Goal: Task Accomplishment & Management: Complete application form

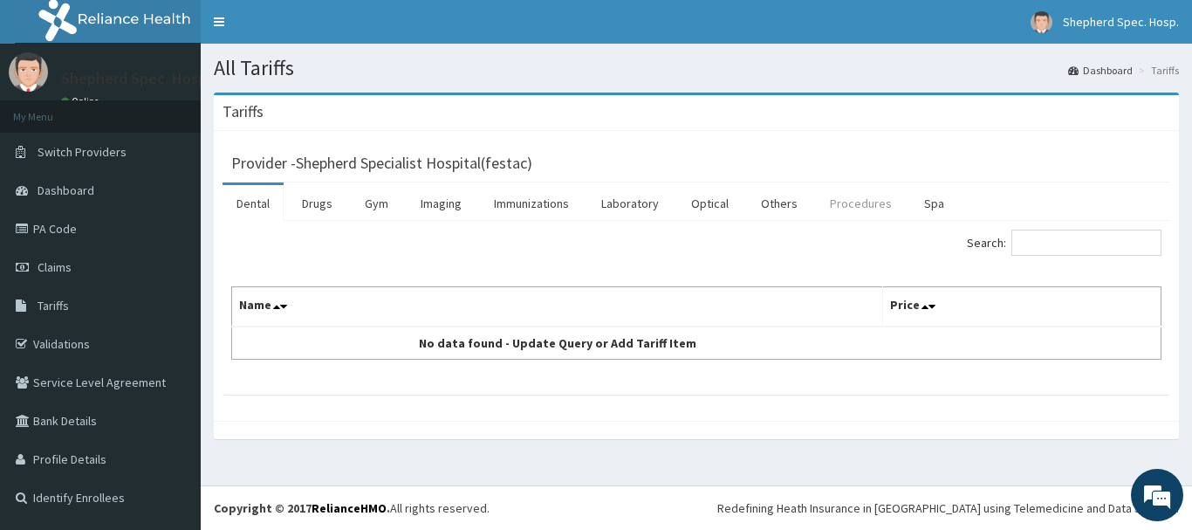
click at [843, 208] on link "Procedures" at bounding box center [861, 203] width 90 height 37
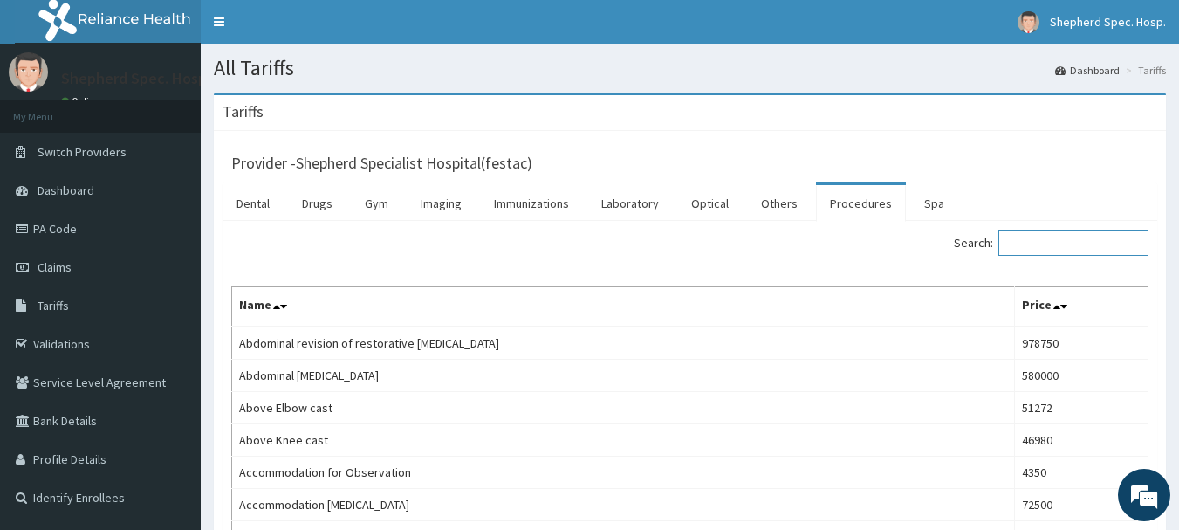
click at [1044, 239] on input "Search:" at bounding box center [1073, 242] width 150 height 26
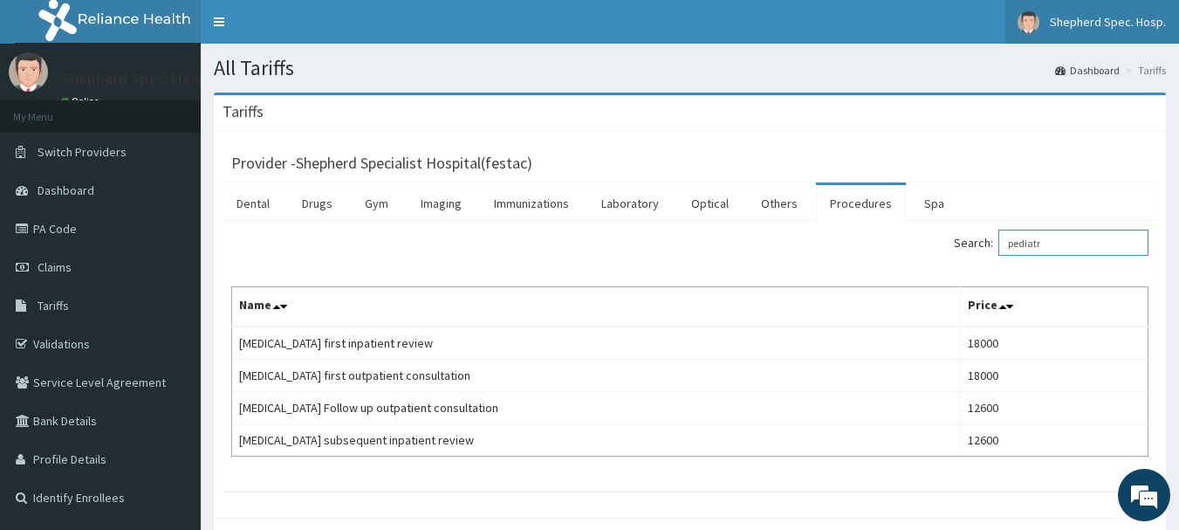
type input "pediatr"
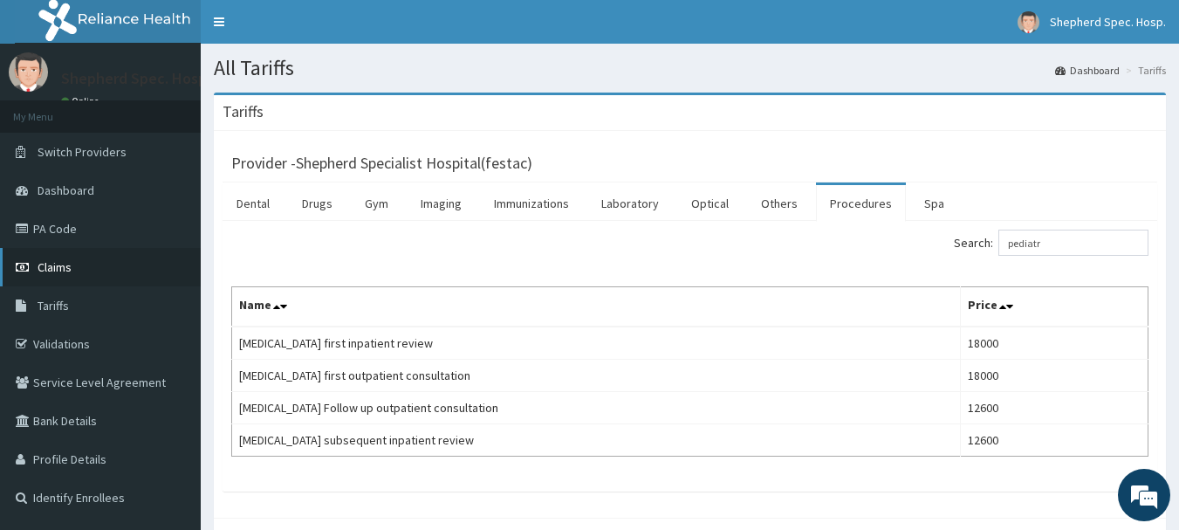
click at [79, 263] on link "Claims" at bounding box center [100, 267] width 201 height 38
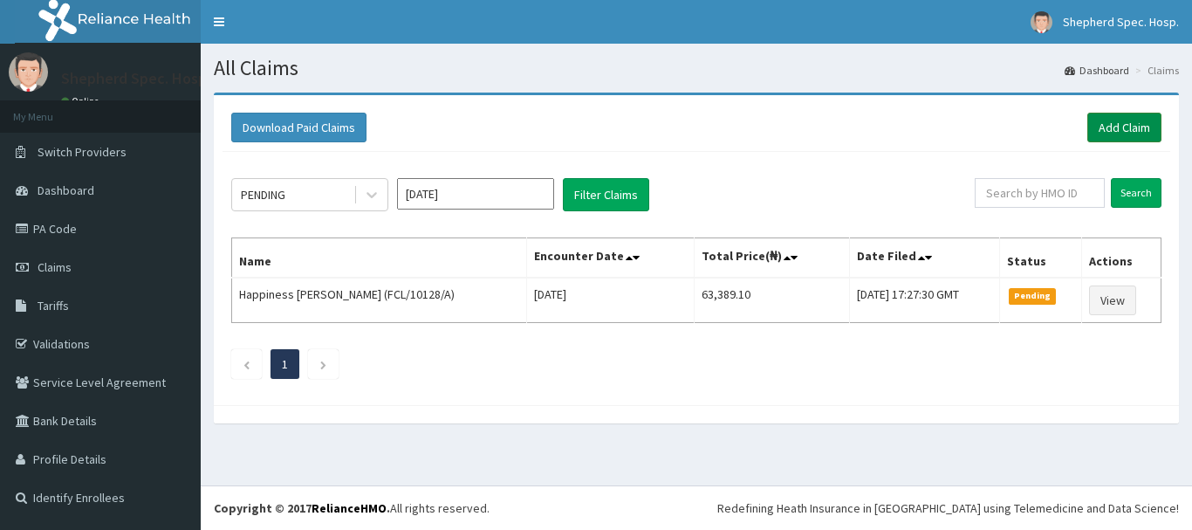
click at [1116, 127] on link "Add Claim" at bounding box center [1124, 128] width 74 height 30
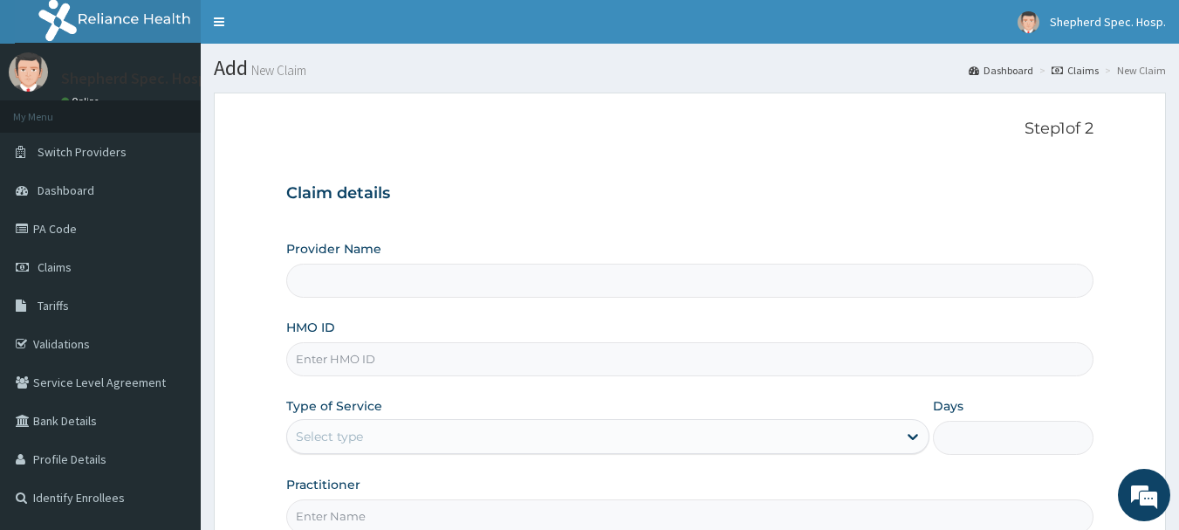
type input "HP/RUT/RILSTAN/263757"
type input "Shepherd Specialist Hospital(festac)"
drag, startPoint x: 440, startPoint y: 358, endPoint x: 264, endPoint y: 359, distance: 175.4
click at [264, 359] on form "Step 1 of 2 Claim details Provider Name Shepherd Specialist Hospital(festac) HM…" at bounding box center [690, 375] width 952 height 566
paste input "RPO/10222/D"
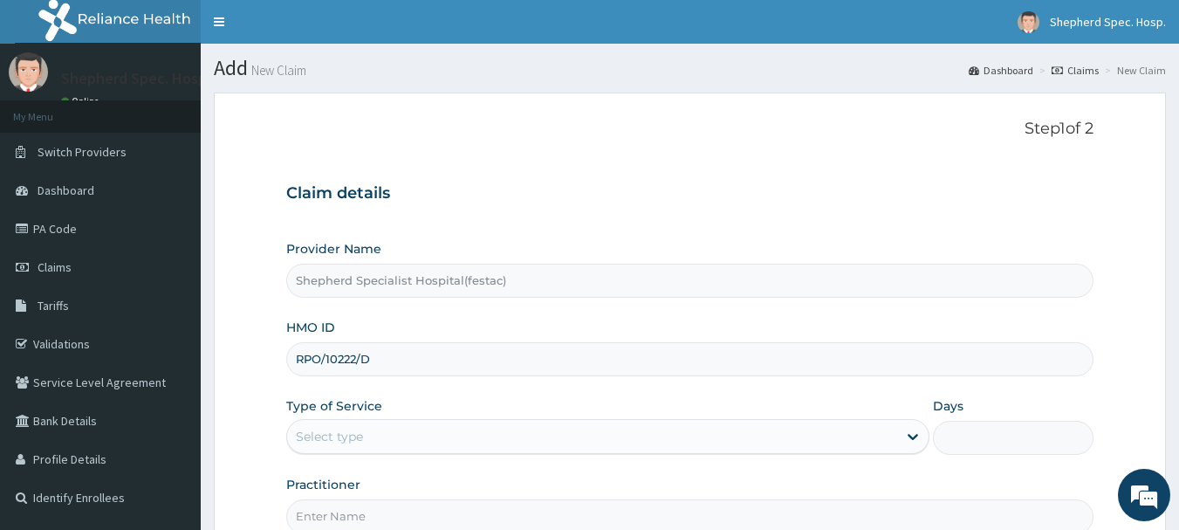
scroll to position [174, 0]
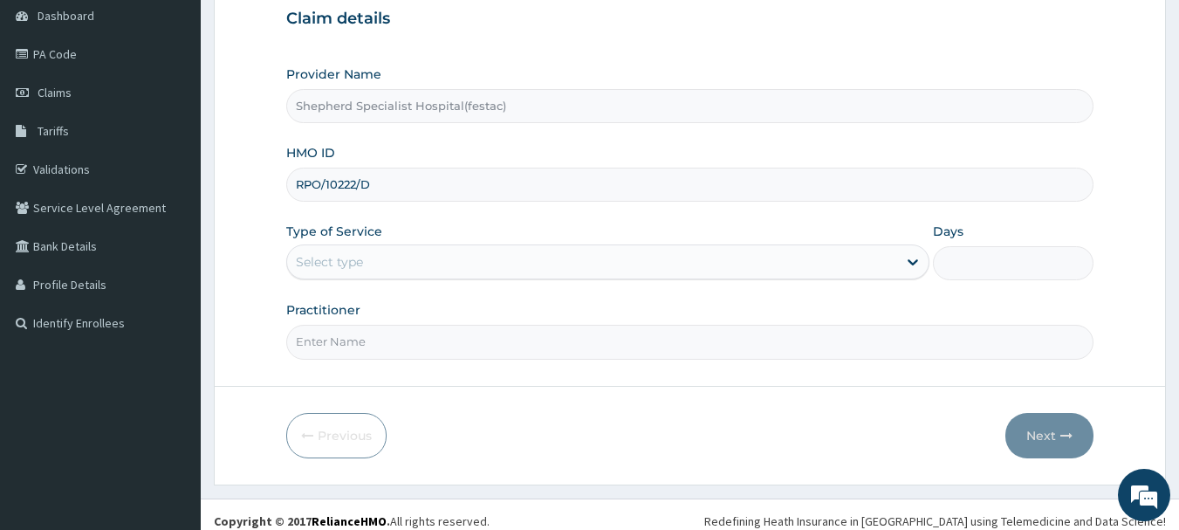
type input "RPO/10222/D"
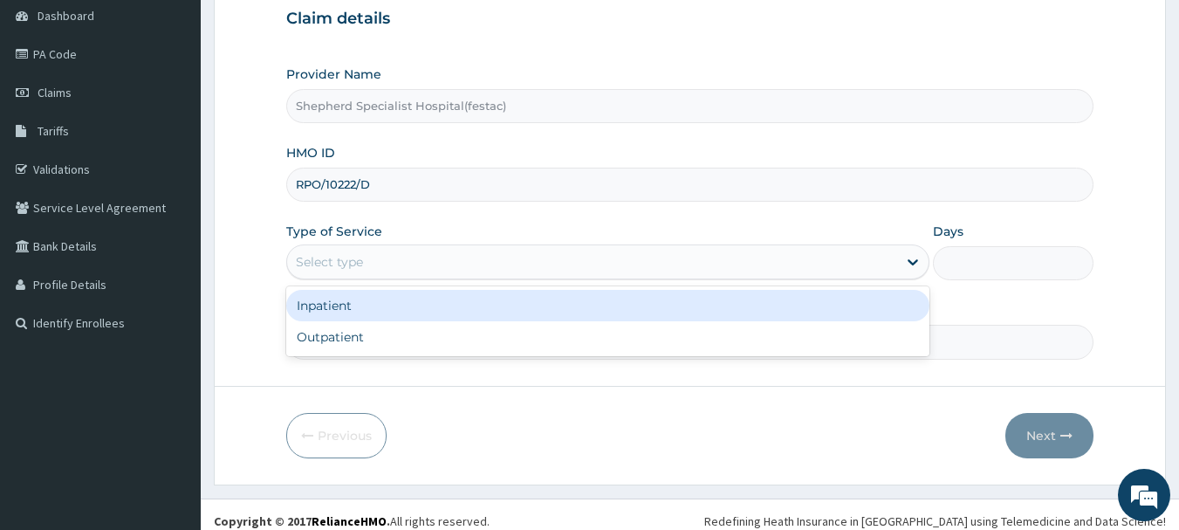
click at [501, 254] on div "Select type" at bounding box center [592, 262] width 610 height 28
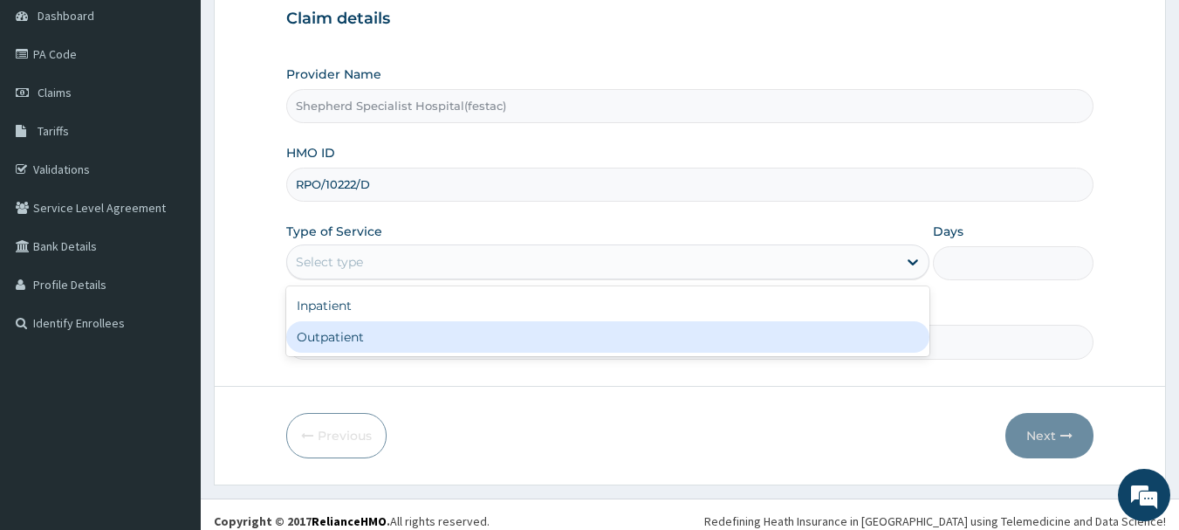
click at [463, 336] on div "Outpatient" at bounding box center [607, 336] width 643 height 31
type input "1"
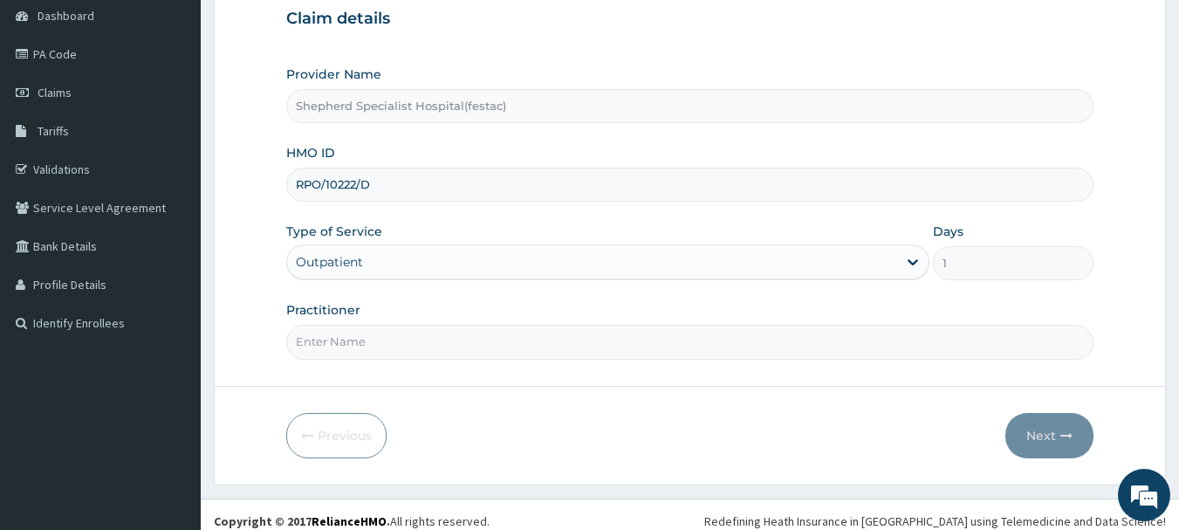
click at [419, 345] on input "Practitioner" at bounding box center [690, 342] width 808 height 34
type input "DR Awomolo"
click at [1039, 435] on button "Next" at bounding box center [1049, 435] width 88 height 45
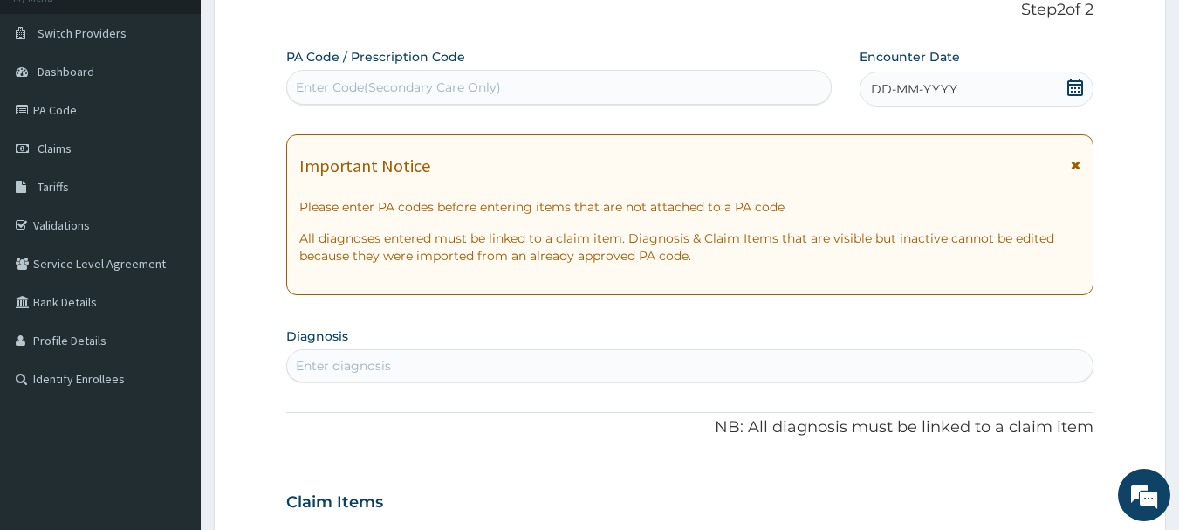
scroll to position [87, 0]
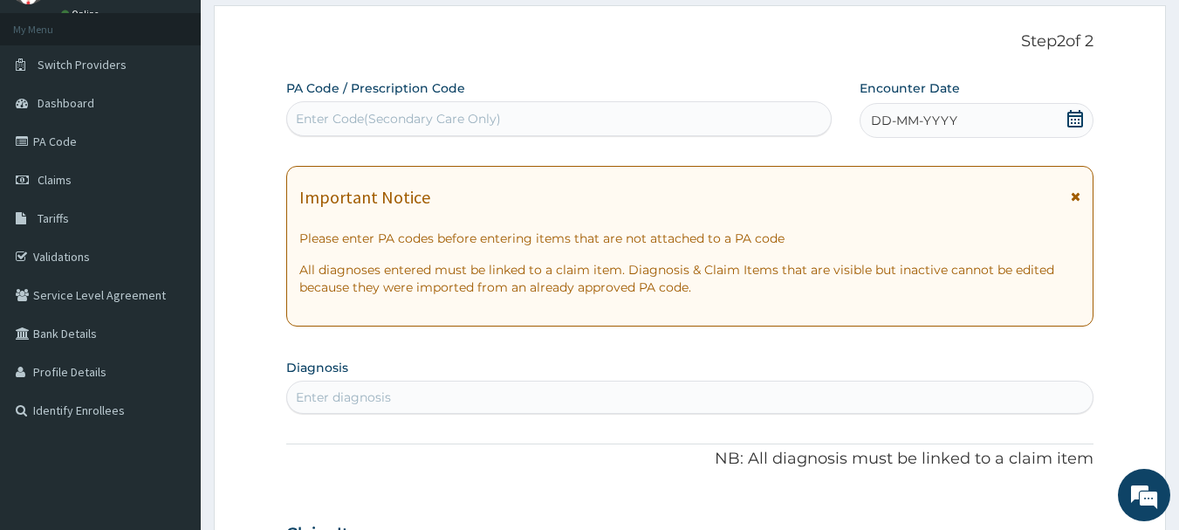
click at [925, 125] on span "DD-MM-YYYY" at bounding box center [914, 120] width 86 height 17
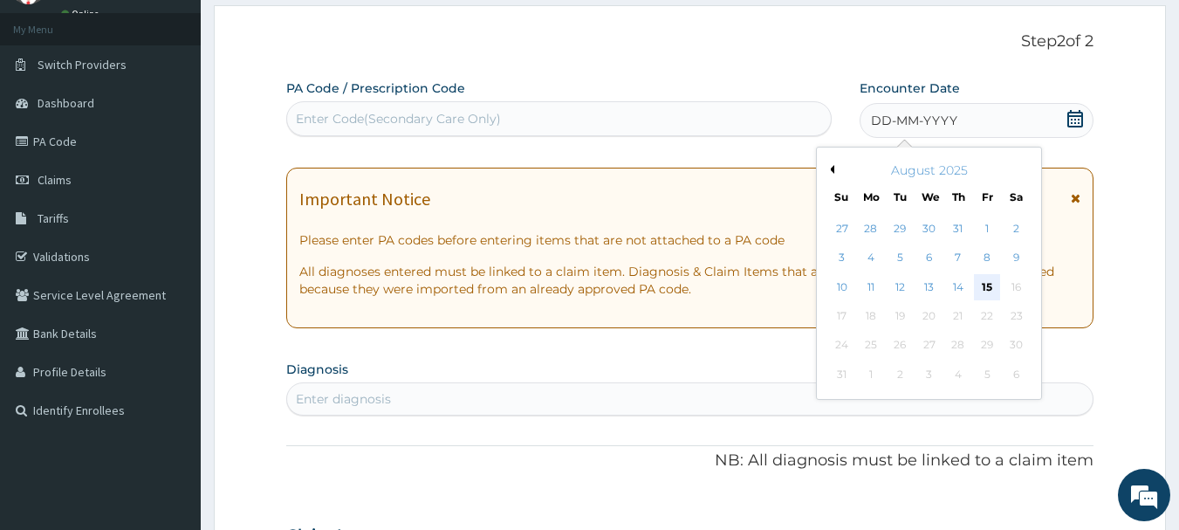
click at [981, 287] on div "15" at bounding box center [987, 287] width 26 height 26
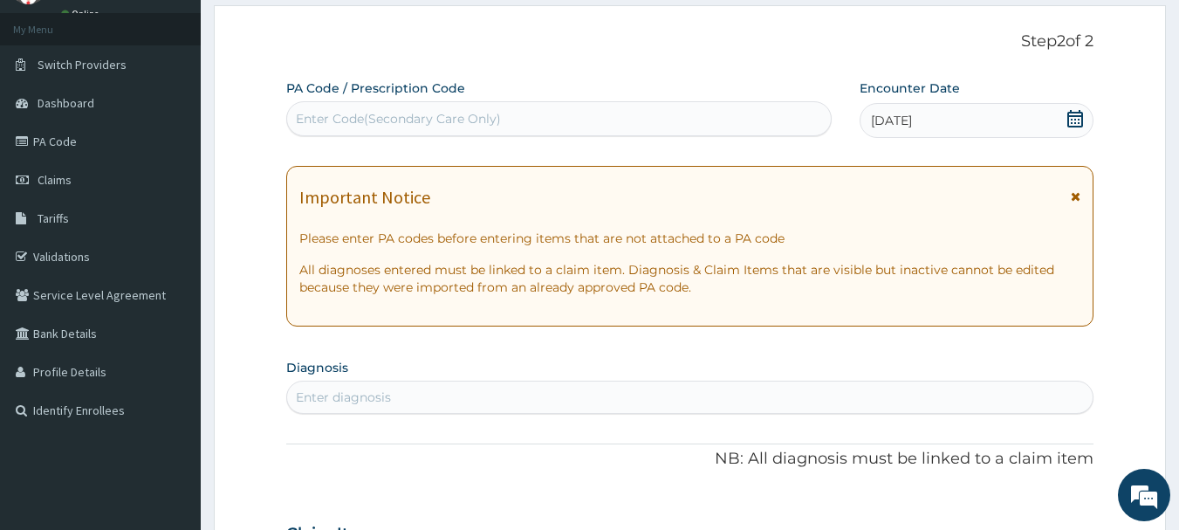
click at [421, 116] on div "Enter Code(Secondary Care Only)" at bounding box center [398, 118] width 205 height 17
paste input "PA/5F8026"
type input "PA/5F8026"
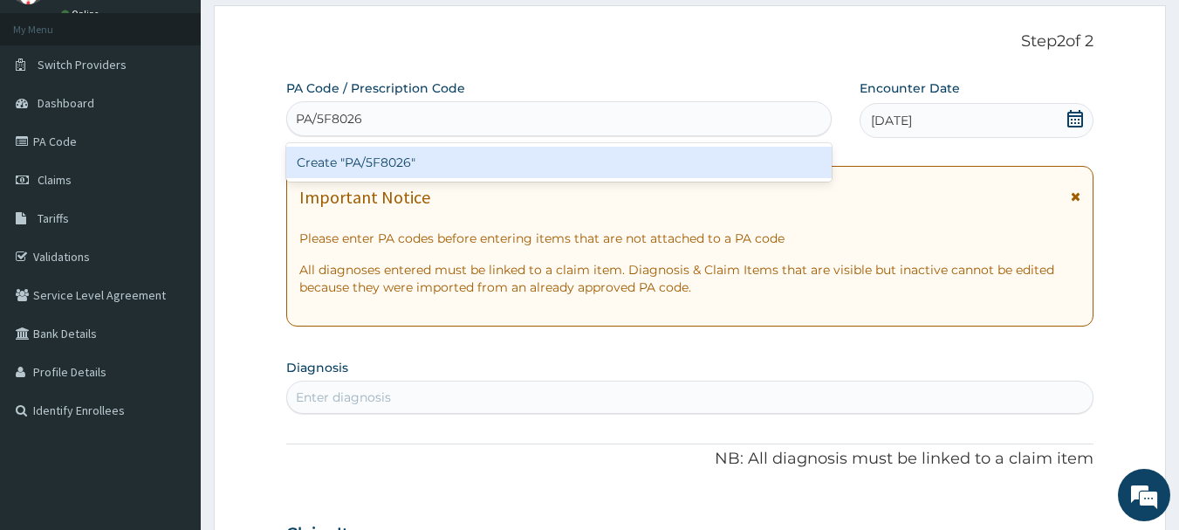
click at [427, 155] on div "Create "PA/5F8026"" at bounding box center [559, 162] width 546 height 31
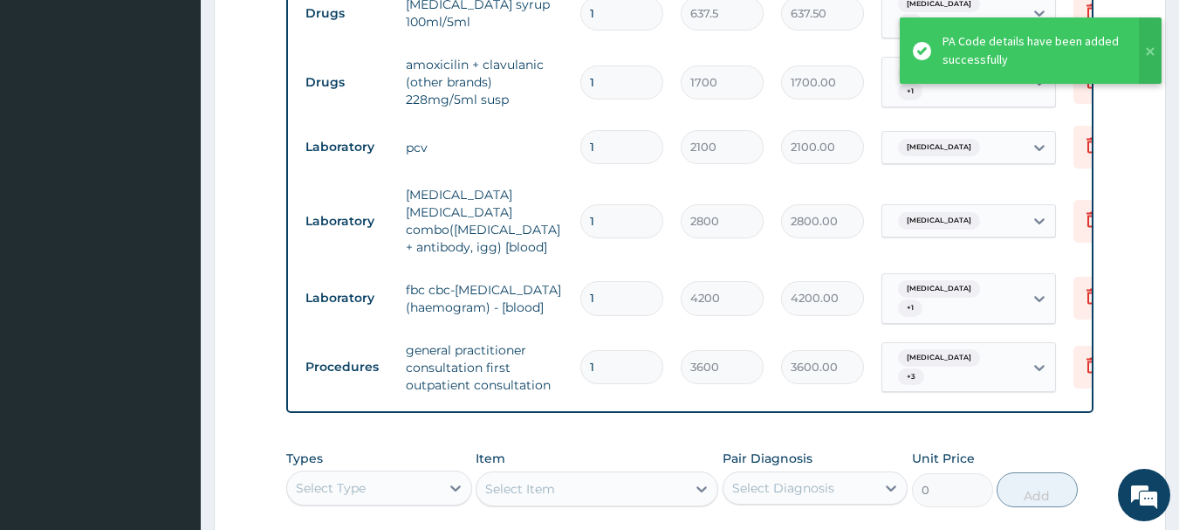
scroll to position [924, 0]
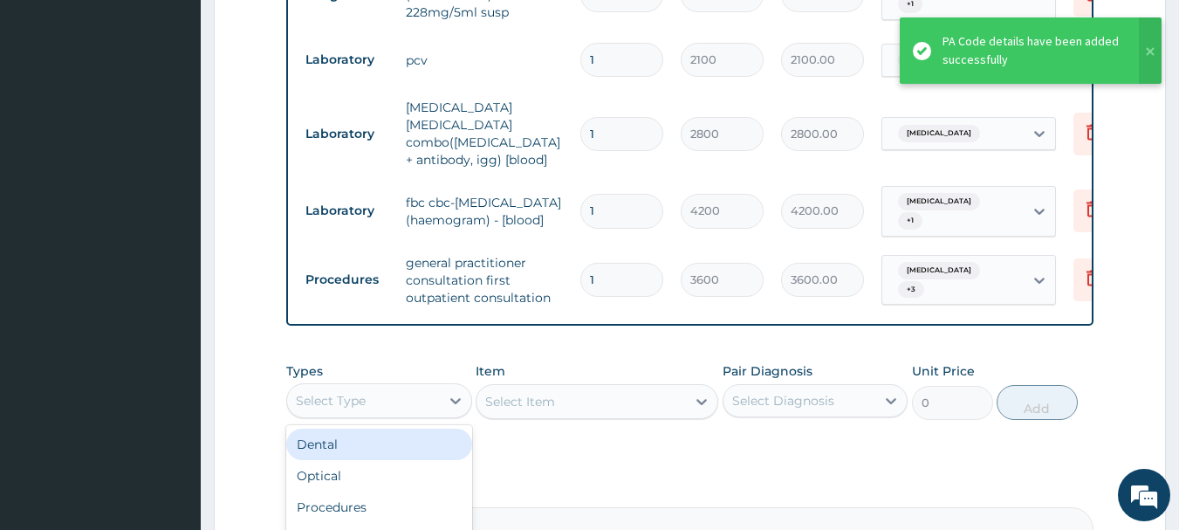
click at [362, 407] on div "Select Type" at bounding box center [331, 400] width 70 height 17
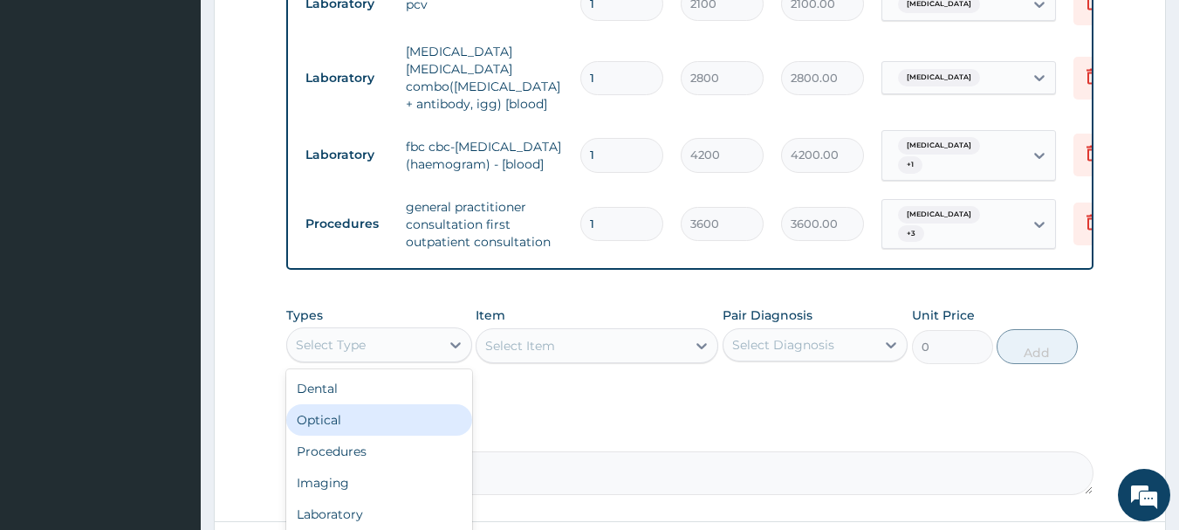
scroll to position [1011, 0]
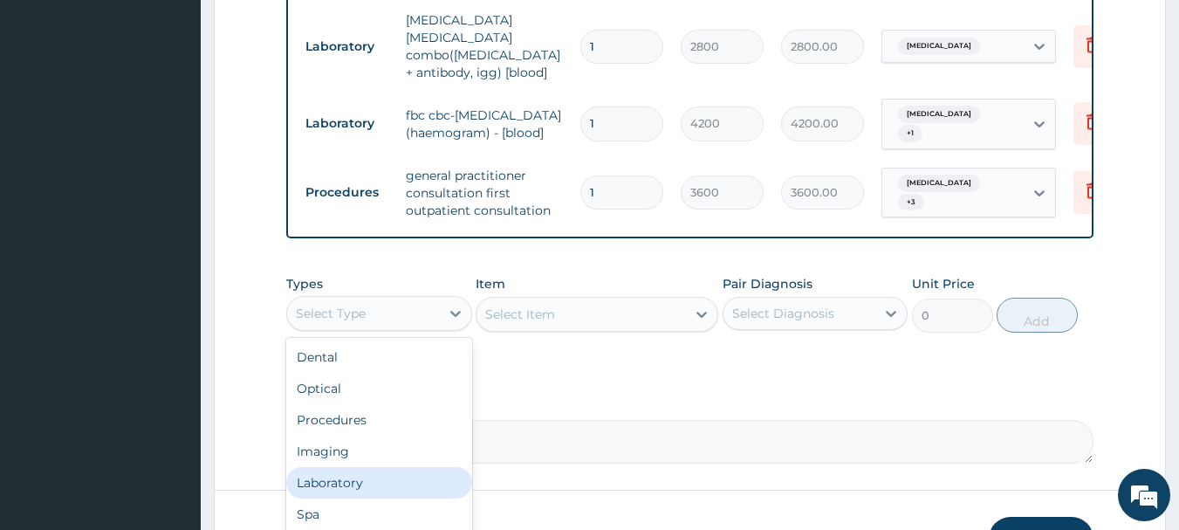
click at [310, 491] on div "Laboratory" at bounding box center [379, 482] width 186 height 31
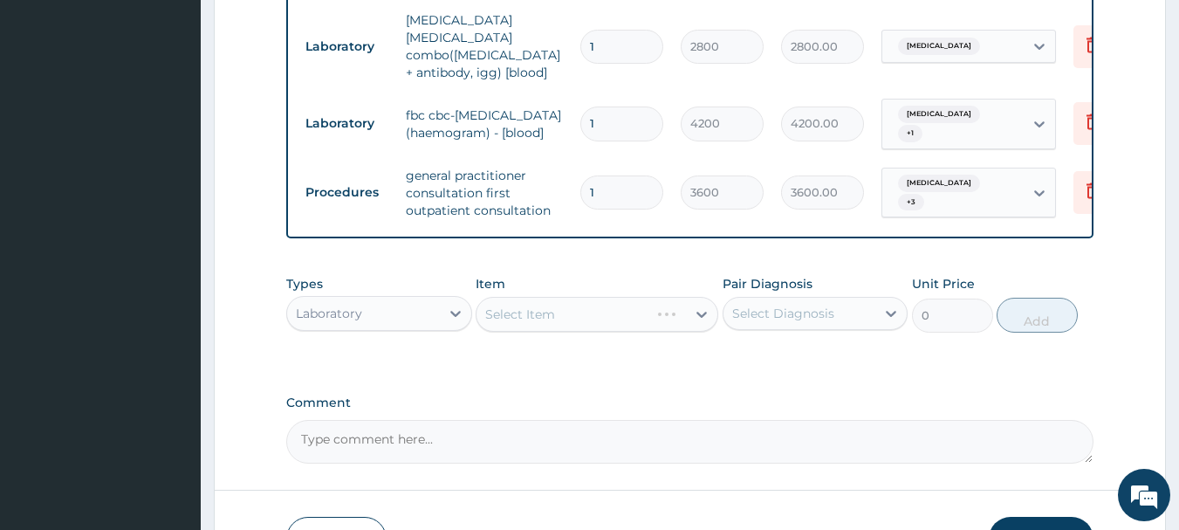
click at [514, 325] on div "Select Item" at bounding box center [596, 314] width 243 height 35
click at [524, 311] on div "Select Item" at bounding box center [596, 314] width 243 height 35
click at [528, 313] on div "Select Item" at bounding box center [596, 314] width 243 height 35
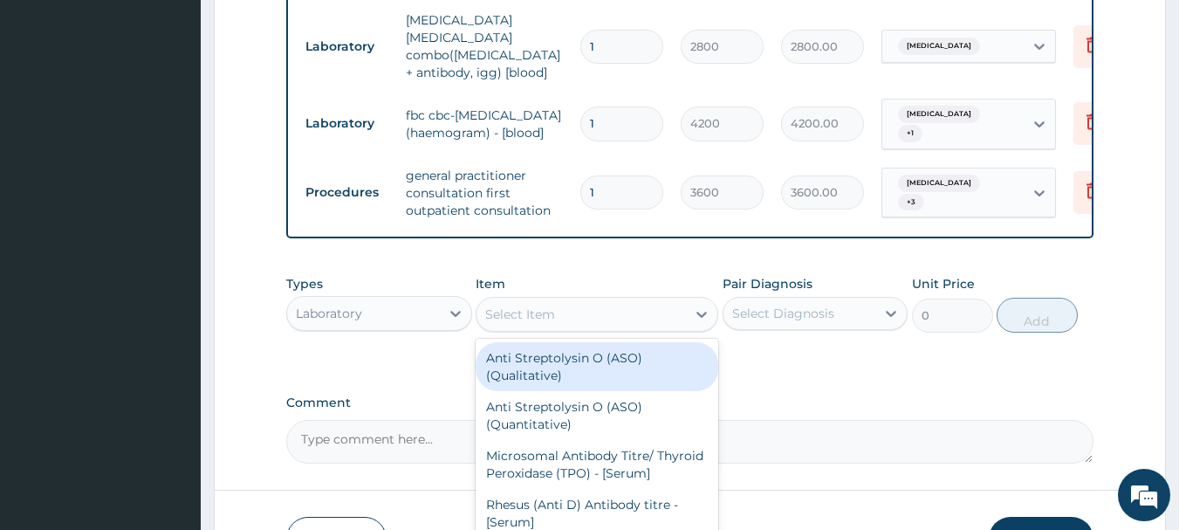
click at [543, 312] on div "Select Item" at bounding box center [520, 313] width 70 height 17
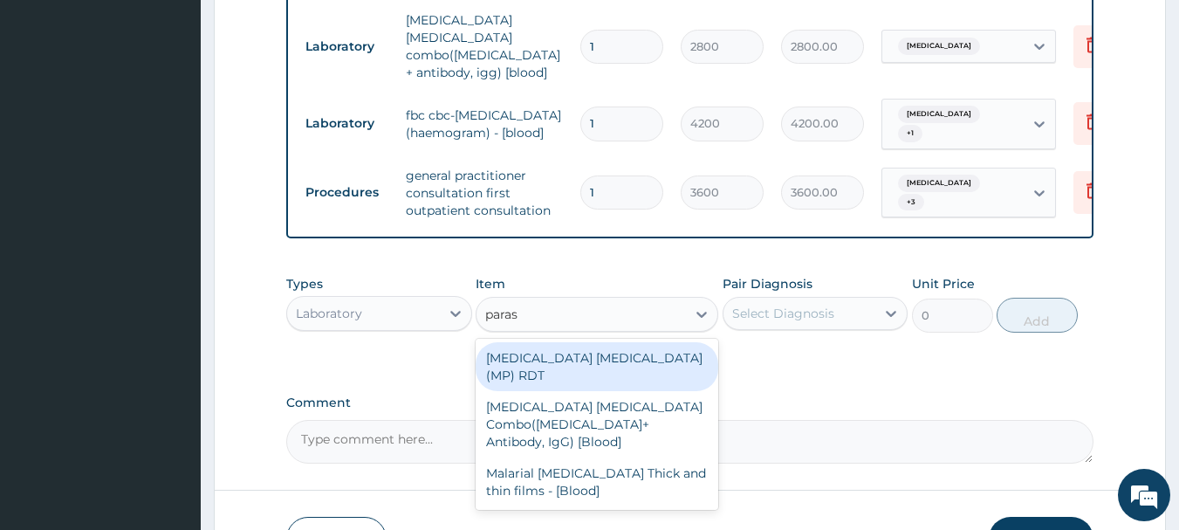
type input "parasi"
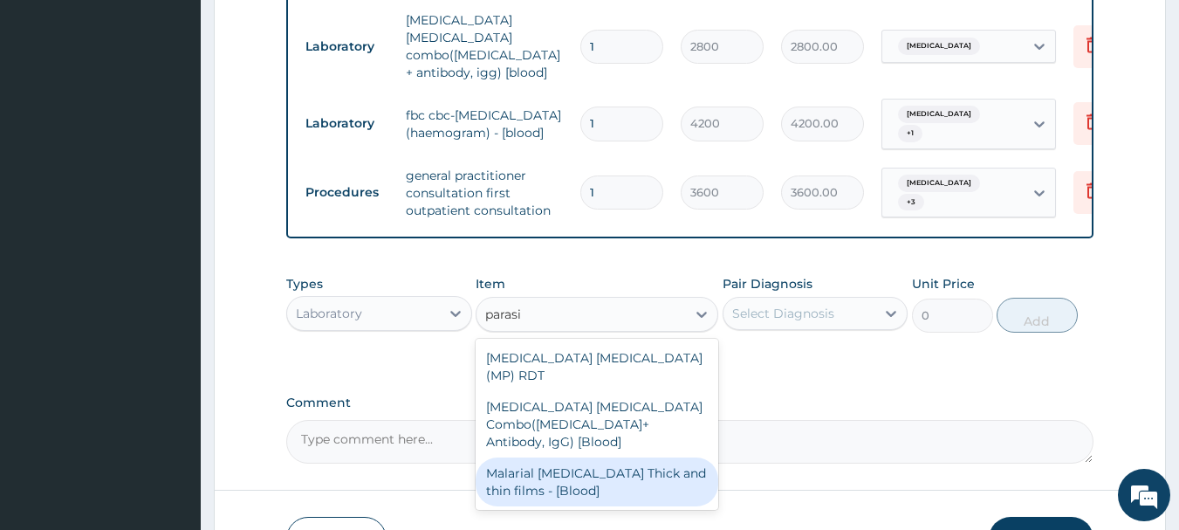
click at [601, 457] on div "Malarial Parasite Thick and thin films - [Blood]" at bounding box center [596, 481] width 243 height 49
type input "2100"
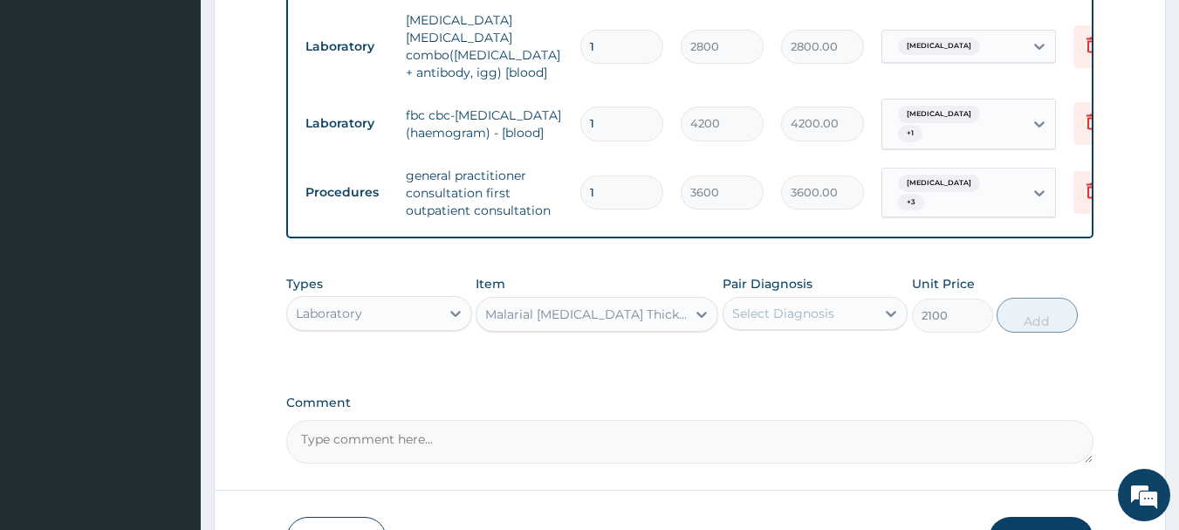
click at [824, 314] on div "Select Diagnosis" at bounding box center [783, 312] width 102 height 17
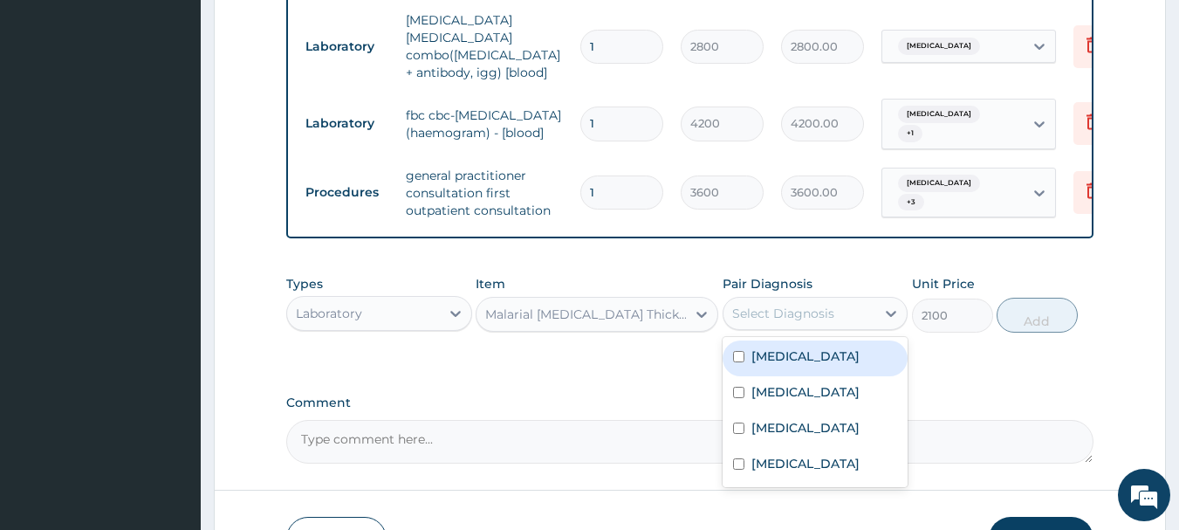
drag, startPoint x: 783, startPoint y: 359, endPoint x: 817, endPoint y: 352, distance: 34.6
click at [784, 359] on label "Falciparum malaria" at bounding box center [805, 355] width 108 height 17
checkbox input "true"
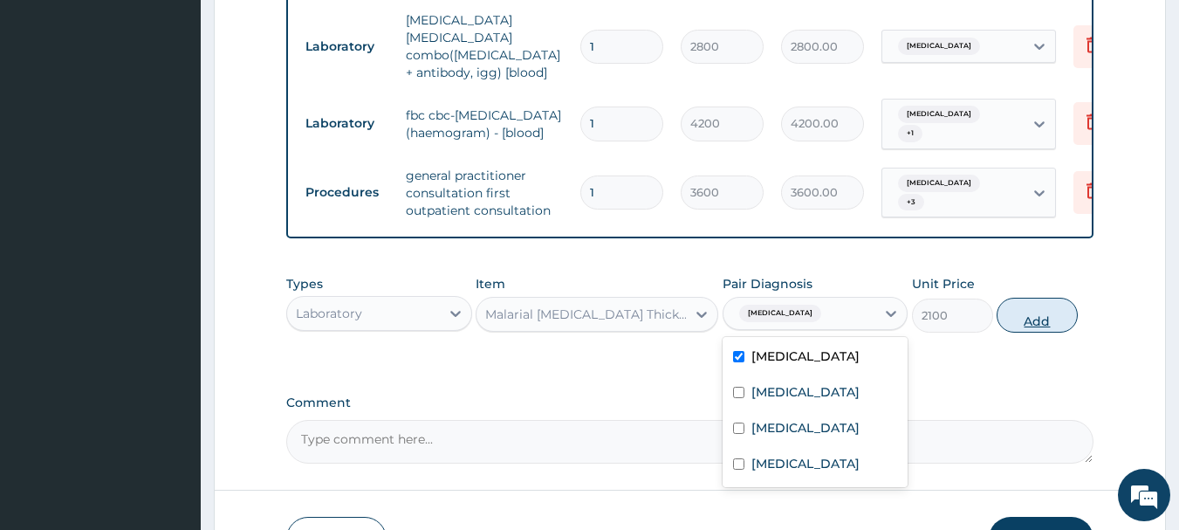
click at [1050, 318] on button "Add" at bounding box center [1036, 314] width 81 height 35
type input "0"
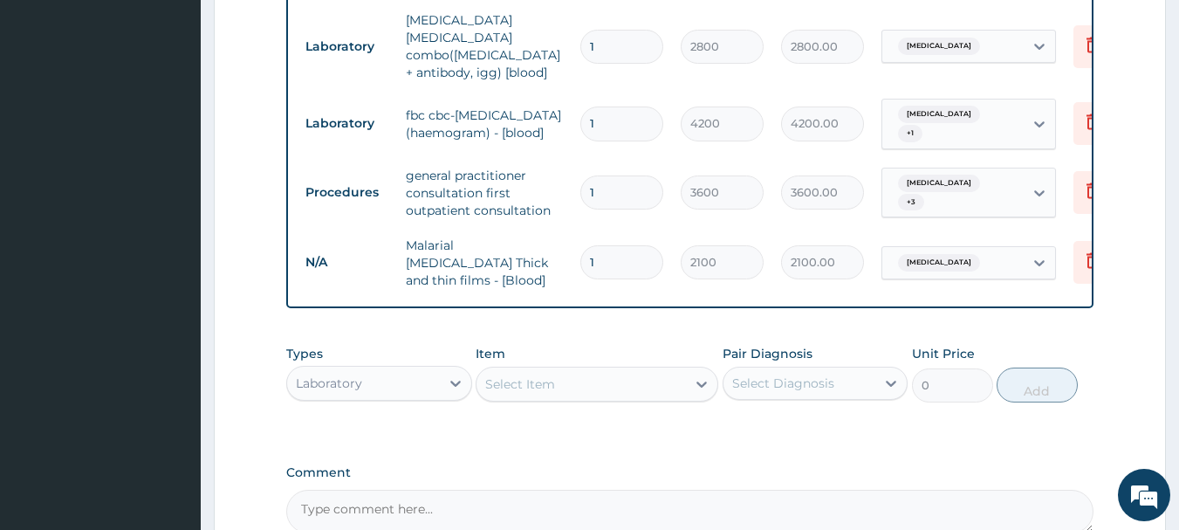
click at [520, 370] on div "Select Item" at bounding box center [580, 384] width 209 height 28
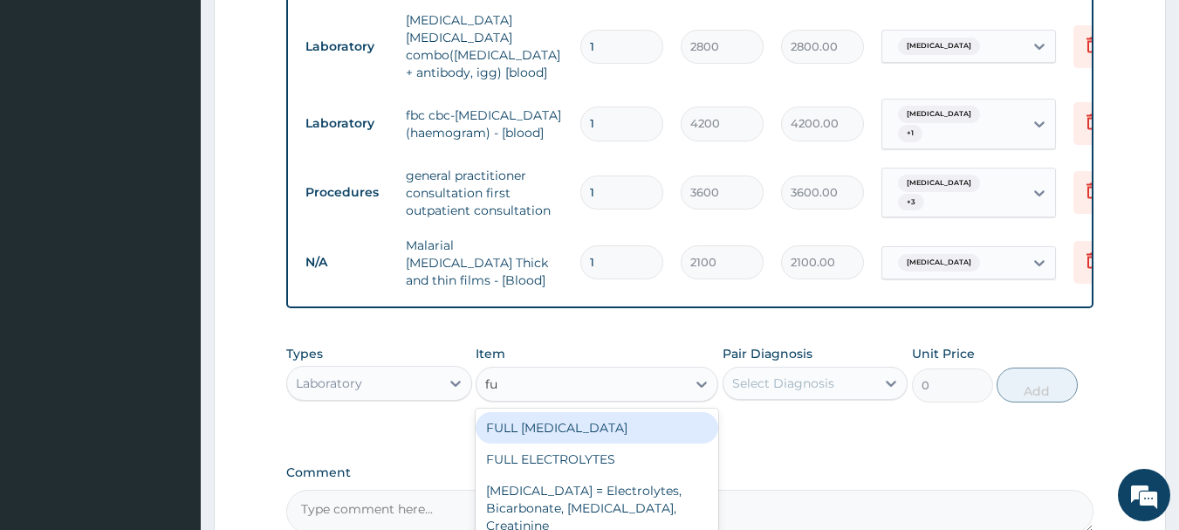
type input "f"
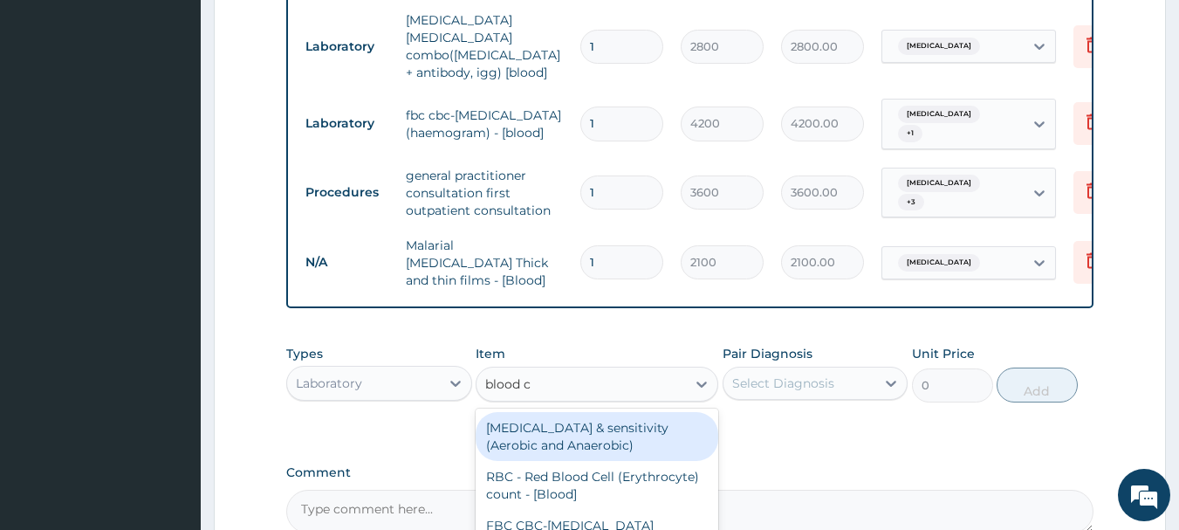
type input "blood co"
click at [650, 412] on div "FBC CBC-Complete Blood Count (Haemogram) - [Blood]" at bounding box center [596, 436] width 243 height 49
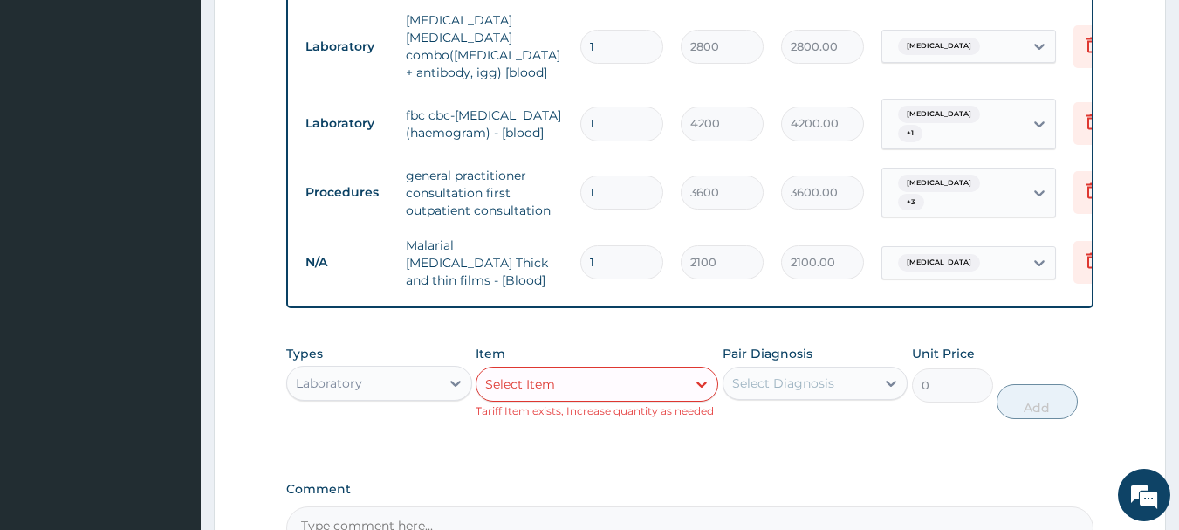
click at [613, 379] on div "Select Item" at bounding box center [580, 384] width 209 height 28
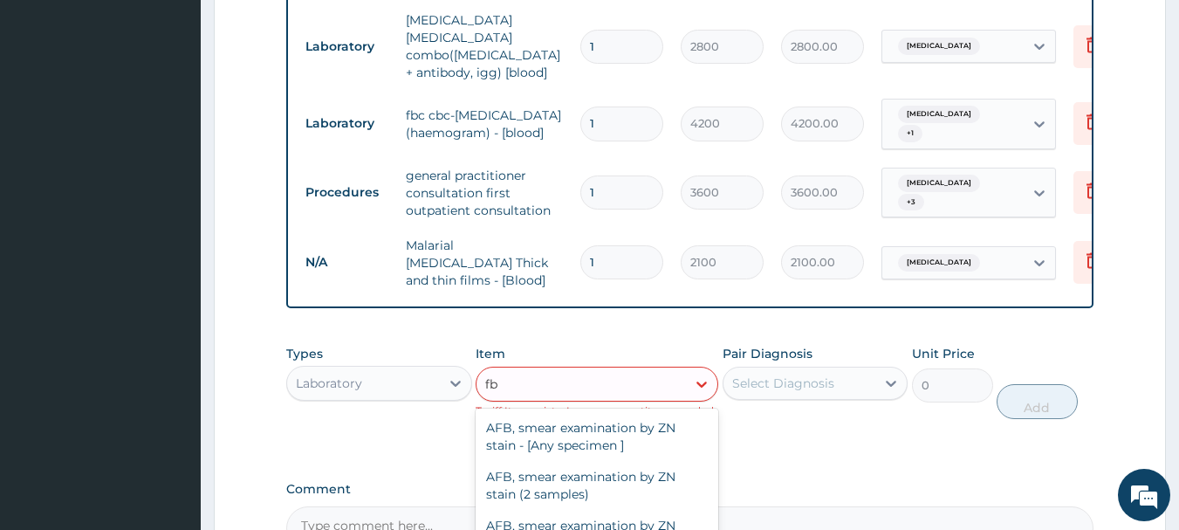
type input "f"
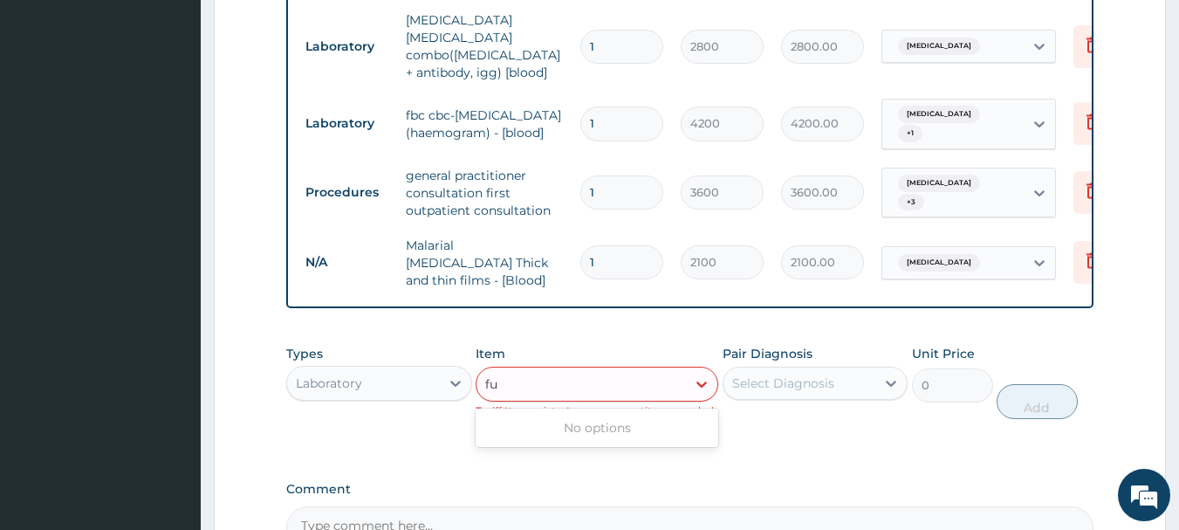
type input "f"
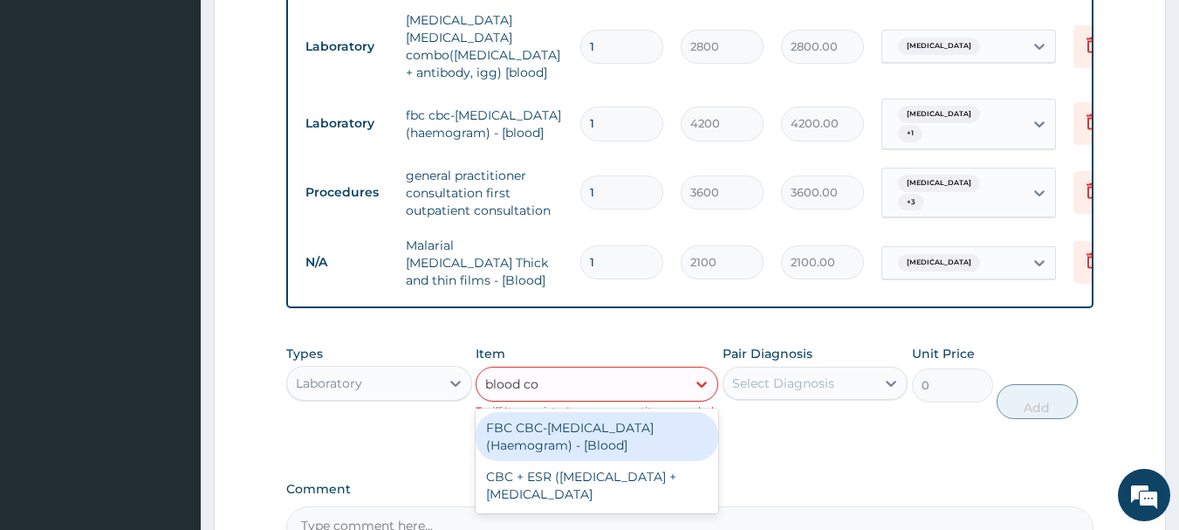
type input "blood cou"
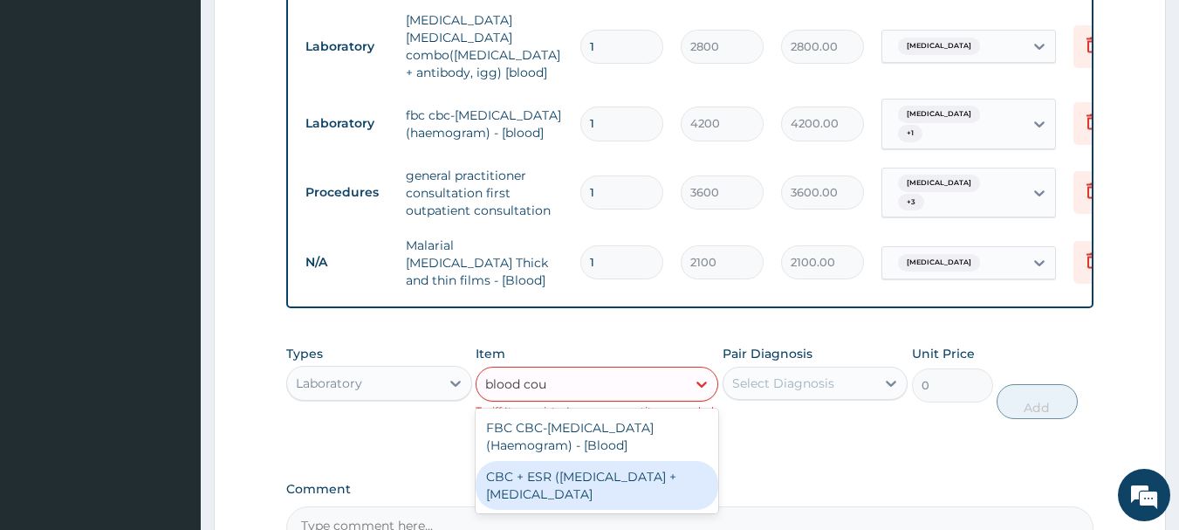
click at [570, 476] on div "CBC + ESR (Complete Blood Count + Erythrocyte Sedimentation Rate" at bounding box center [596, 485] width 243 height 49
type input "4900"
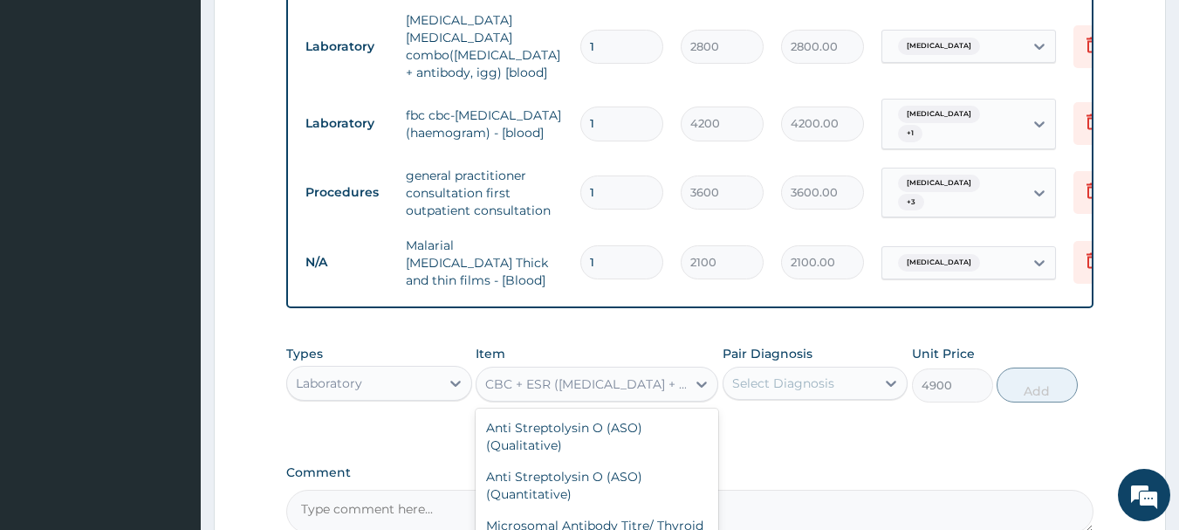
click at [576, 375] on div "CBC + ESR (Complete Blood Count + Erythrocyte Sedimentation Rate" at bounding box center [586, 383] width 202 height 17
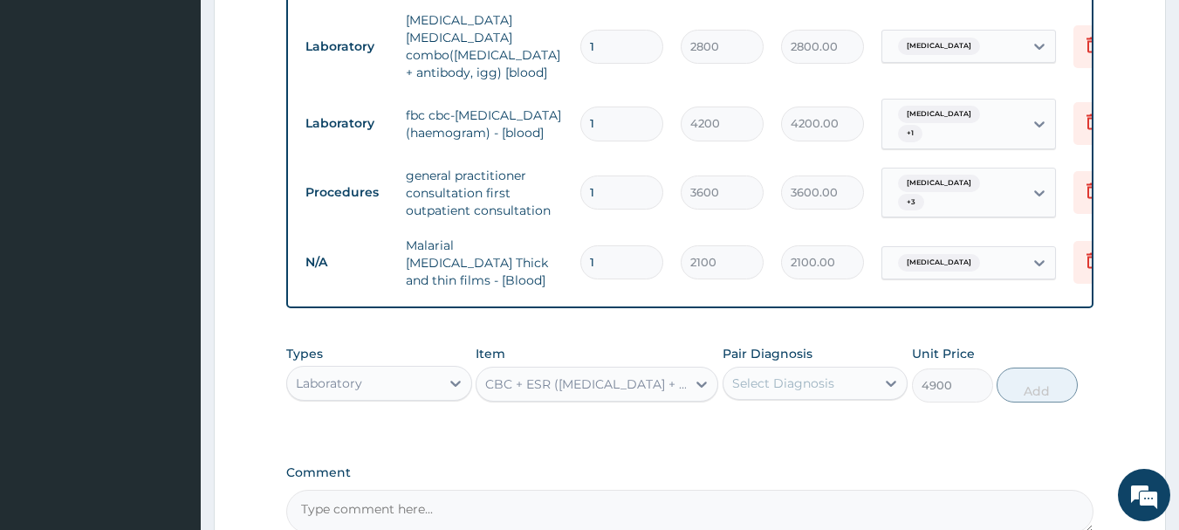
click at [576, 375] on div "CBC + ESR (Complete Blood Count + Erythrocyte Sedimentation Rate" at bounding box center [586, 383] width 202 height 17
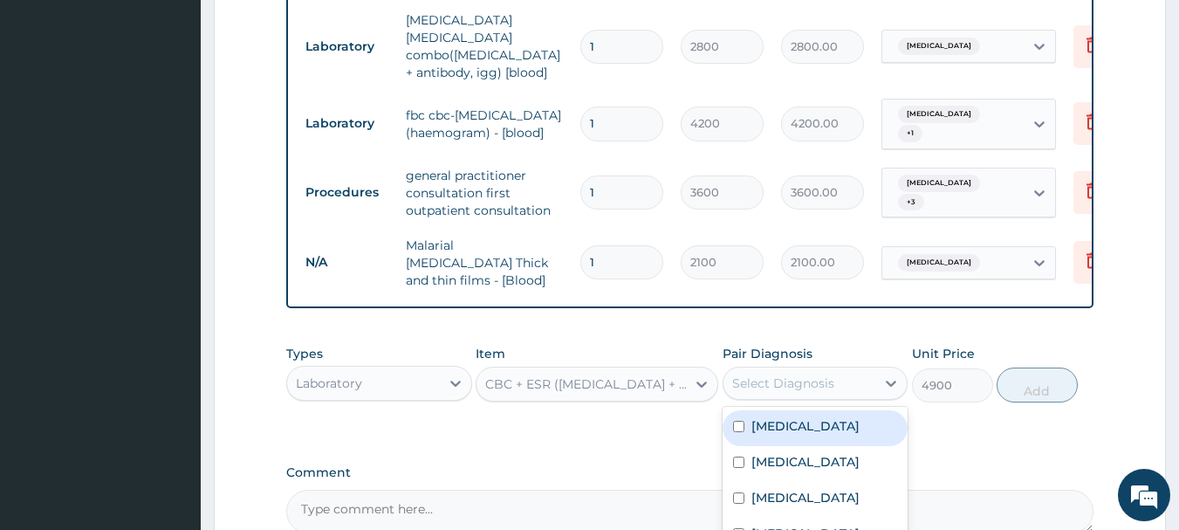
click at [806, 374] on div "Select Diagnosis" at bounding box center [783, 382] width 102 height 17
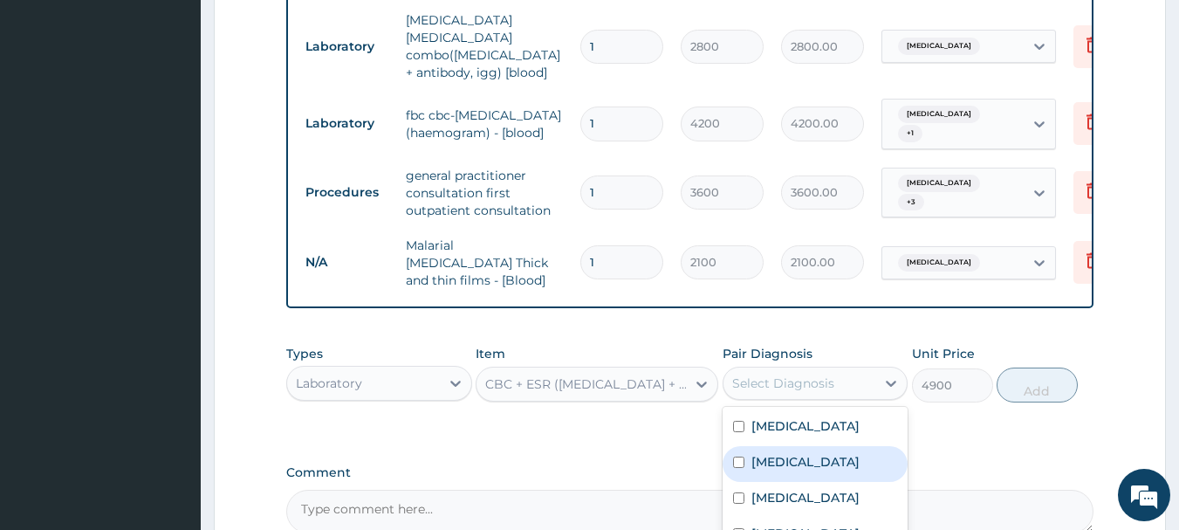
click at [850, 453] on label "Upper respiratory infection" at bounding box center [805, 461] width 108 height 17
checkbox input "true"
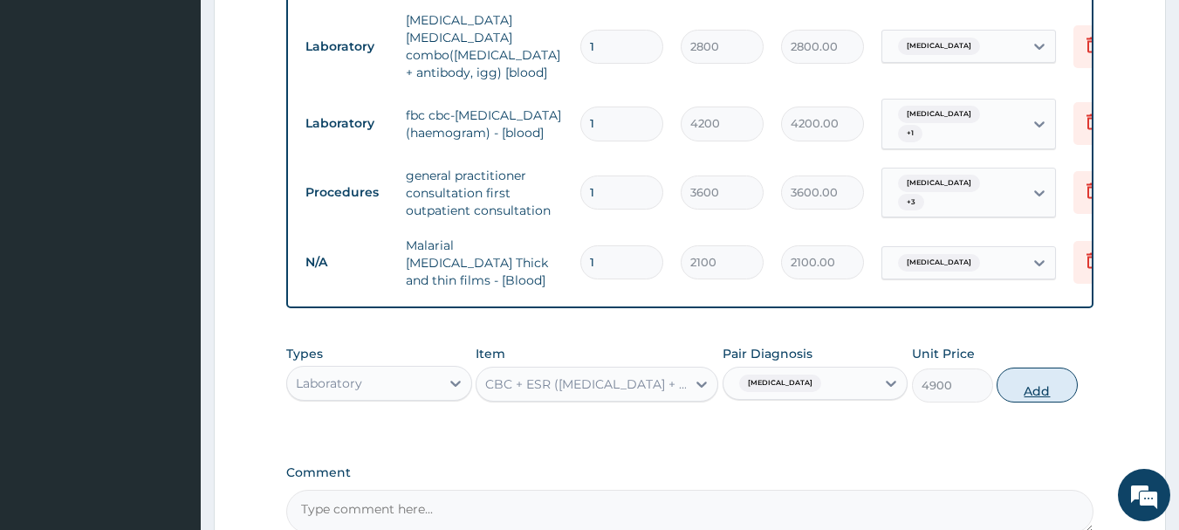
click at [1015, 367] on button "Add" at bounding box center [1036, 384] width 81 height 35
type input "0"
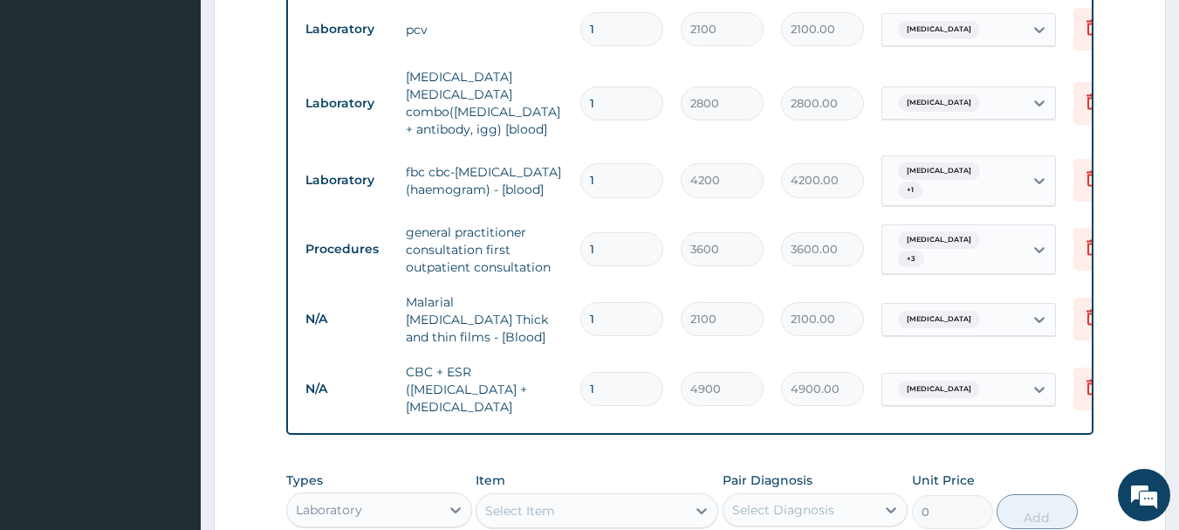
scroll to position [924, 0]
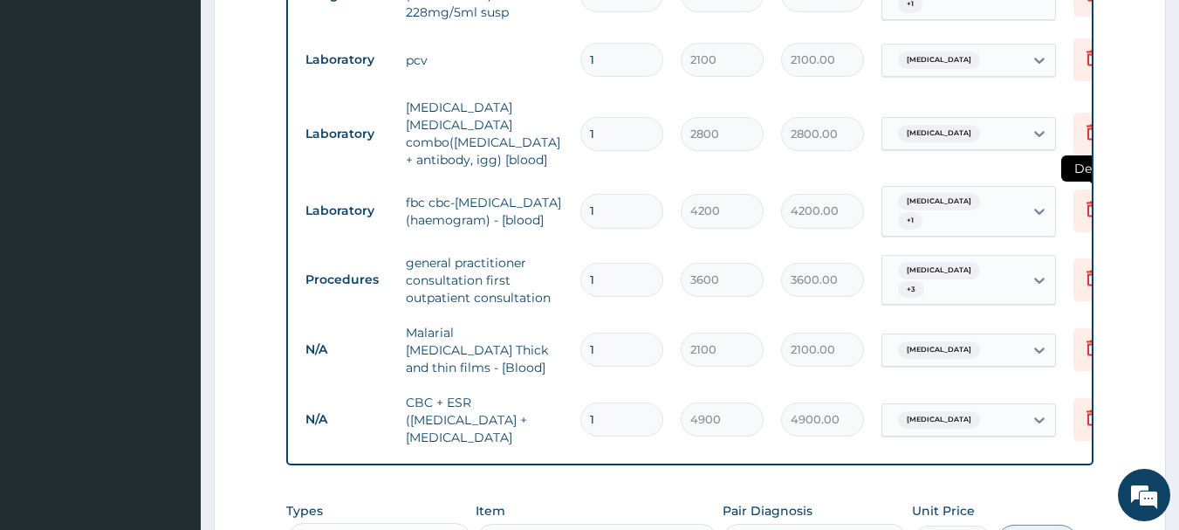
click at [1083, 199] on icon at bounding box center [1092, 208] width 21 height 21
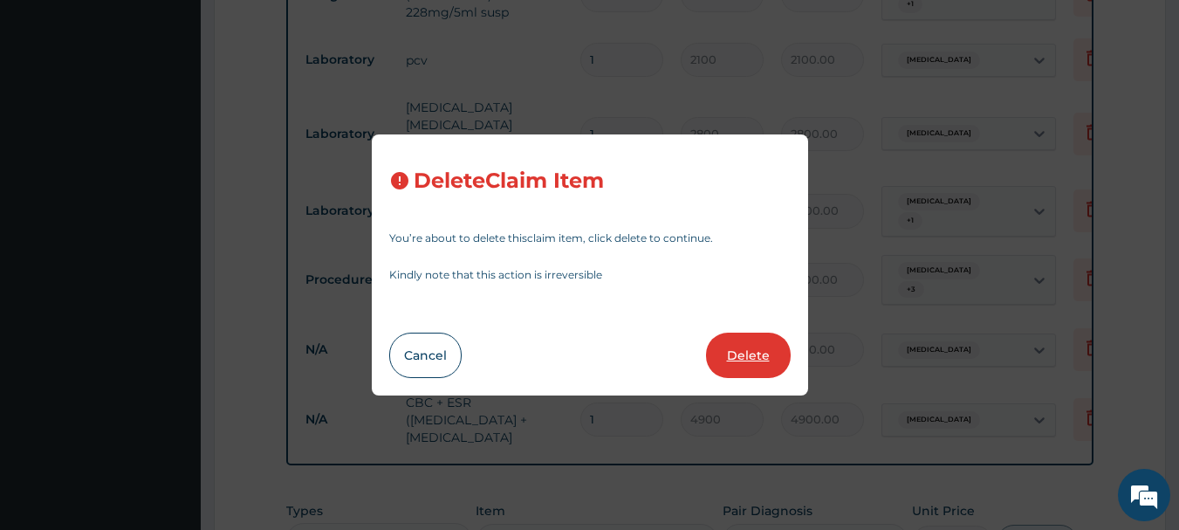
click at [759, 344] on button "Delete" at bounding box center [748, 354] width 85 height 45
type input "3600"
type input "3600.00"
type input "2100"
type input "2100.00"
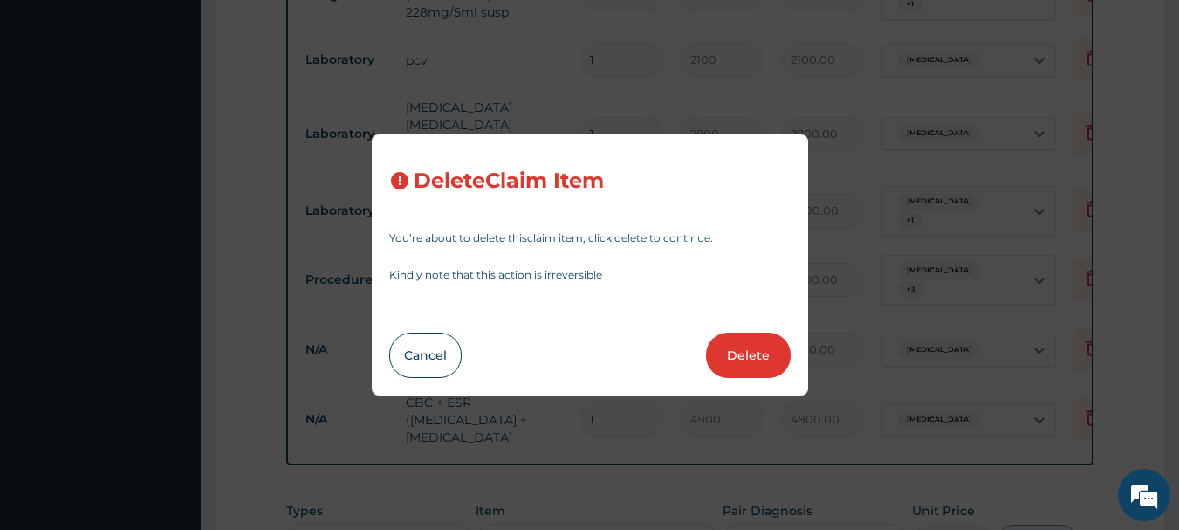
type input "4900"
type input "4900.00"
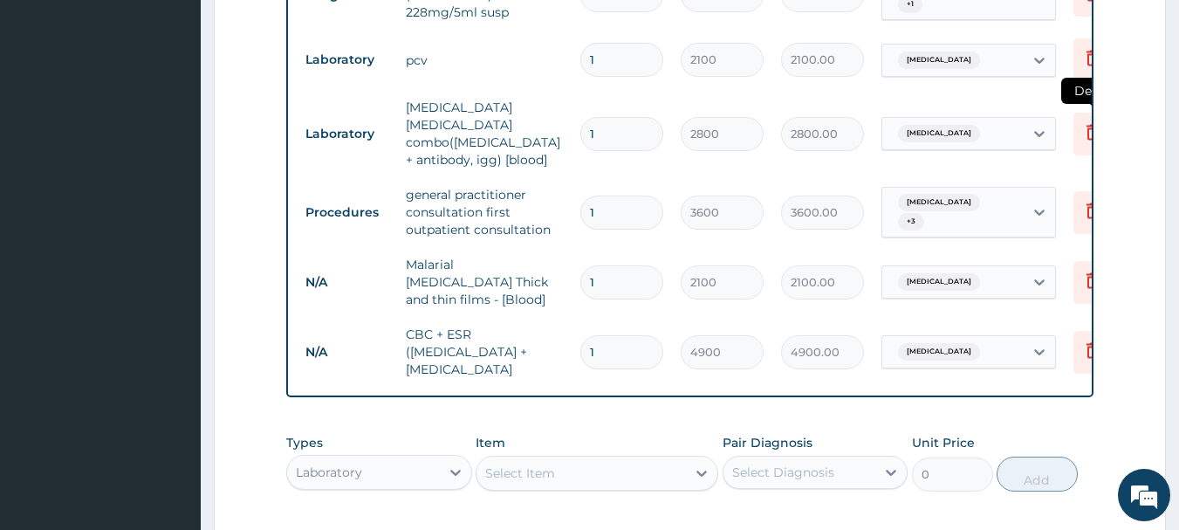
click at [1086, 126] on icon at bounding box center [1092, 131] width 21 height 21
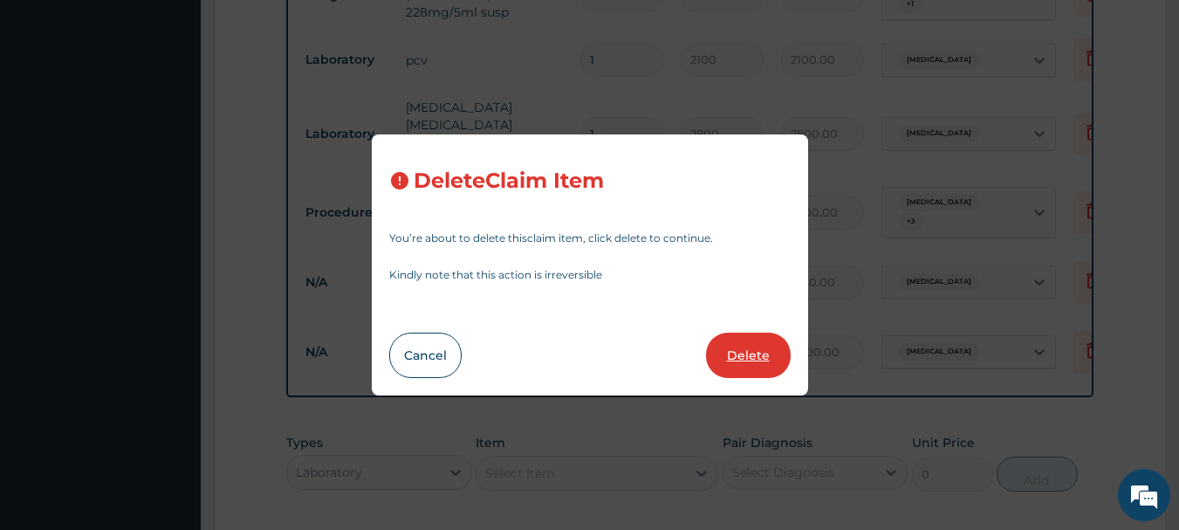
click at [739, 353] on button "Delete" at bounding box center [748, 354] width 85 height 45
type input "3600"
type input "3600.00"
type input "2100"
type input "2100.00"
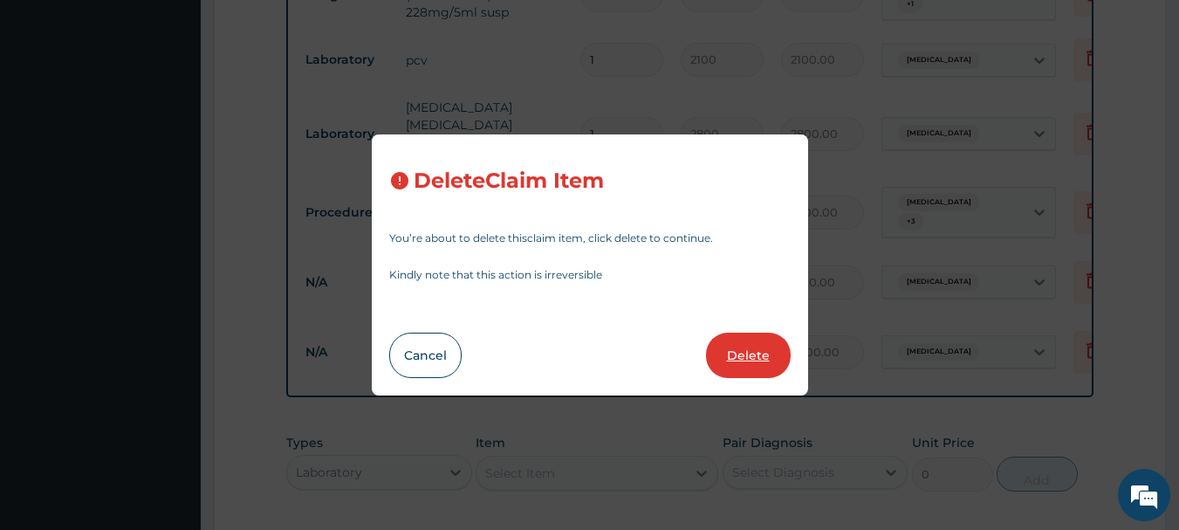
type input "4900"
type input "4900.00"
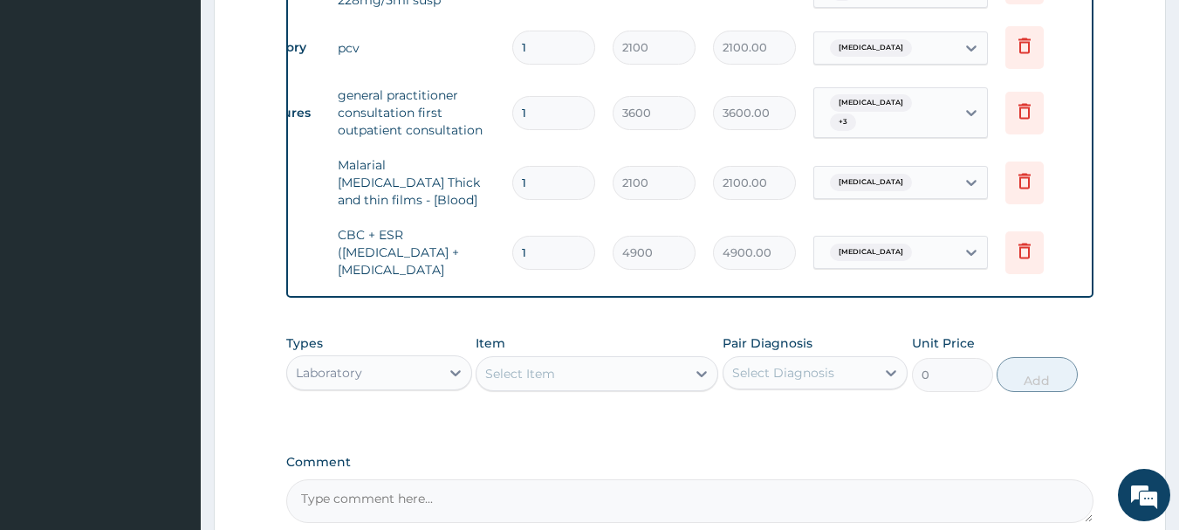
scroll to position [1098, 0]
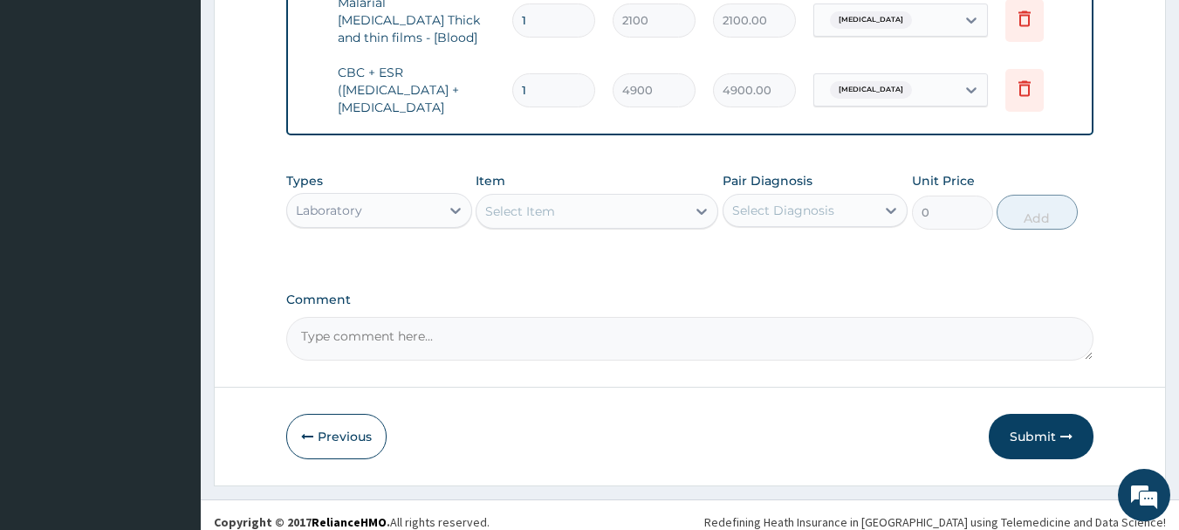
click at [344, 360] on textarea "Comment" at bounding box center [690, 339] width 808 height 44
paste textarea "PA/5F8026"
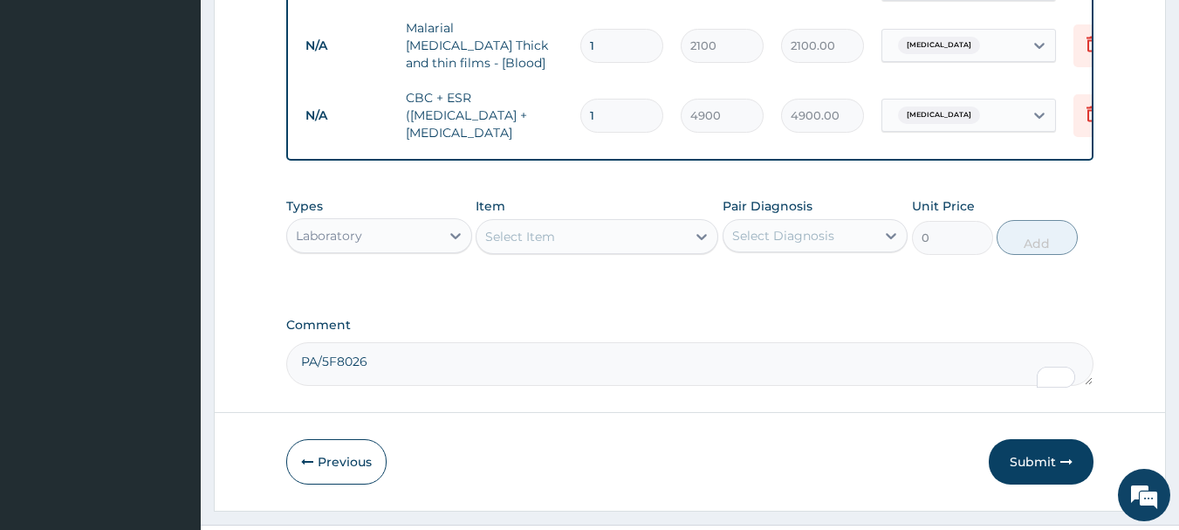
scroll to position [1133, 0]
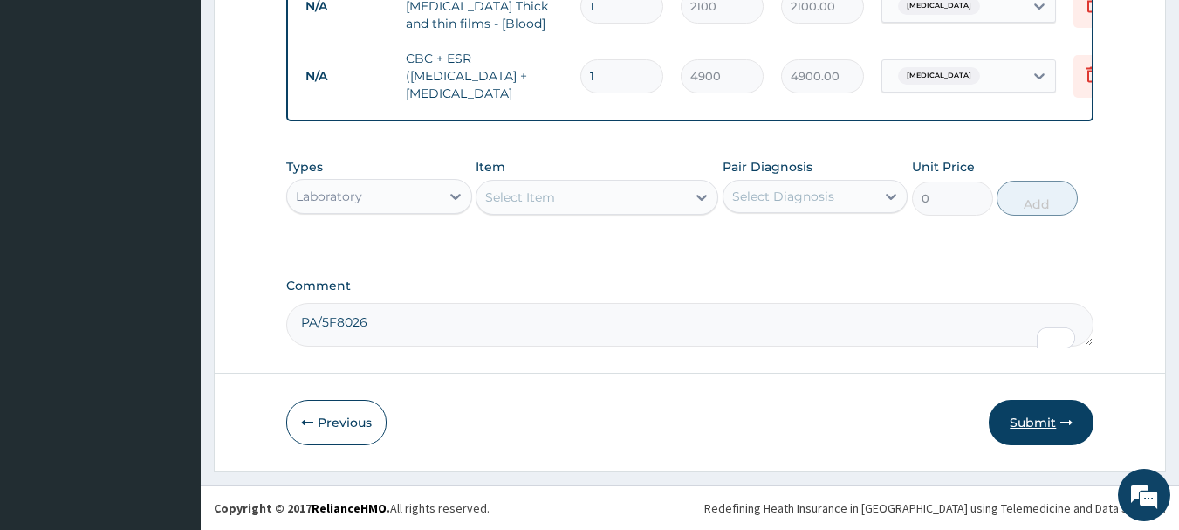
type textarea "PA/5F8026"
click at [1043, 420] on button "Submit" at bounding box center [1040, 422] width 105 height 45
